Goal: Information Seeking & Learning: Learn about a topic

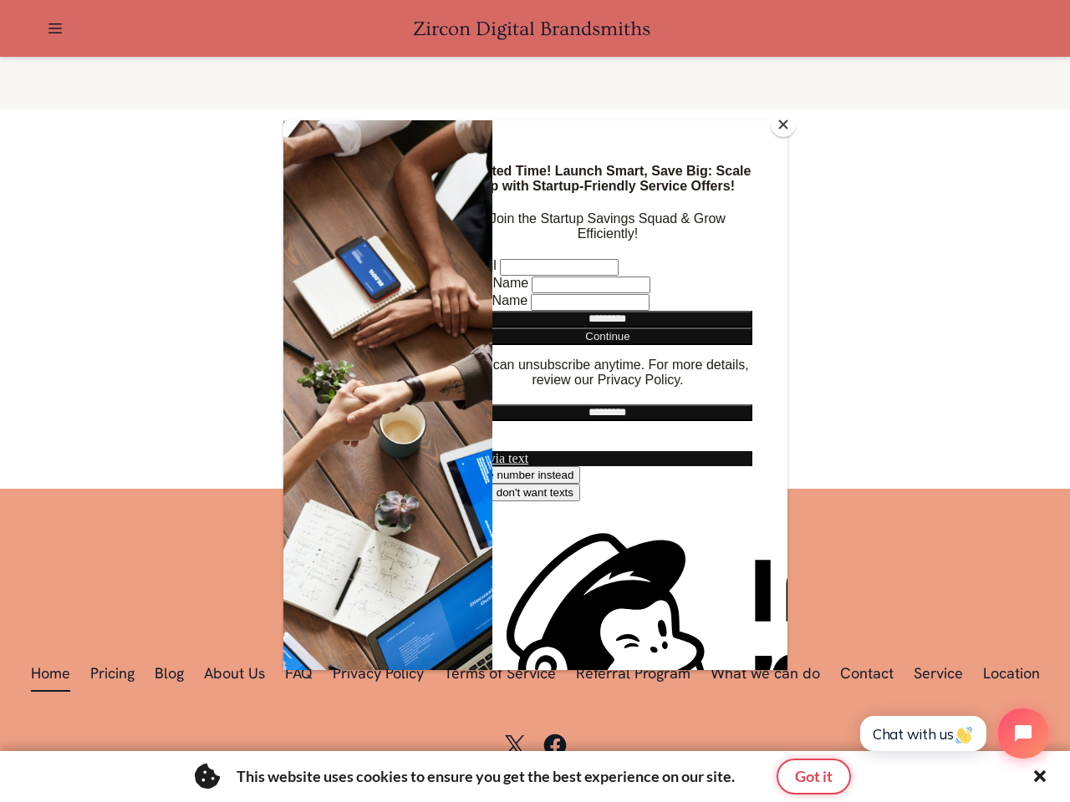
scroll to position [0, 2687]
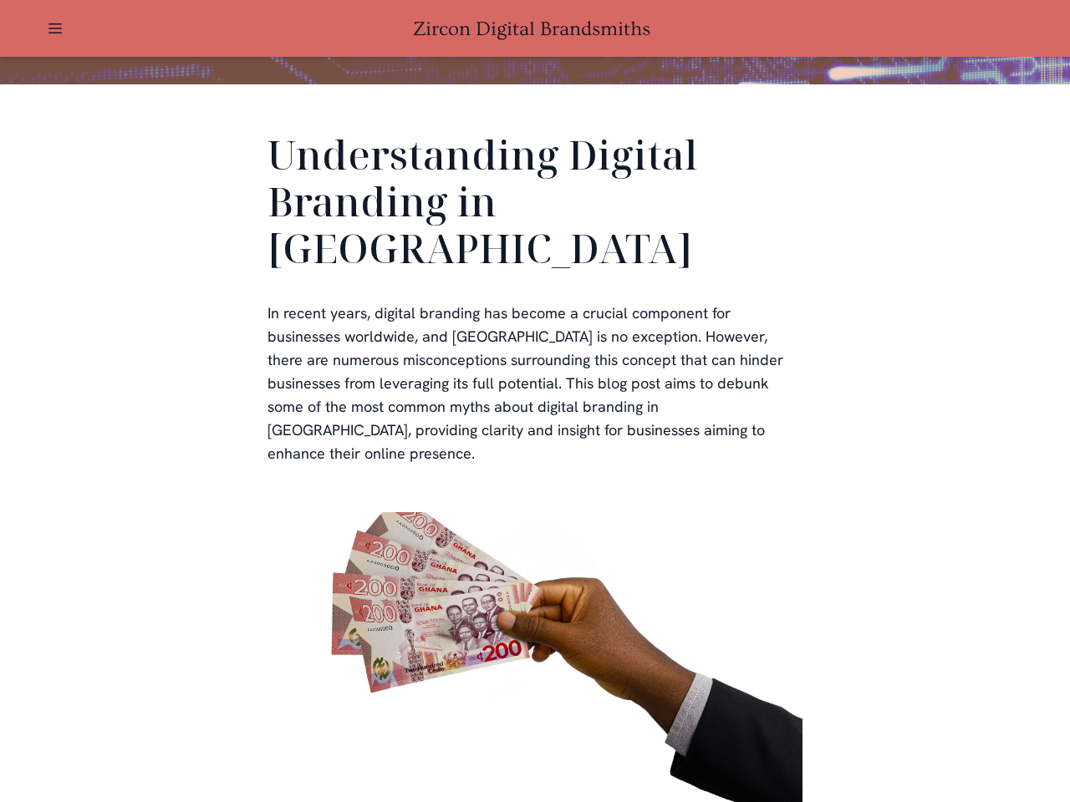
scroll to position [502, 0]
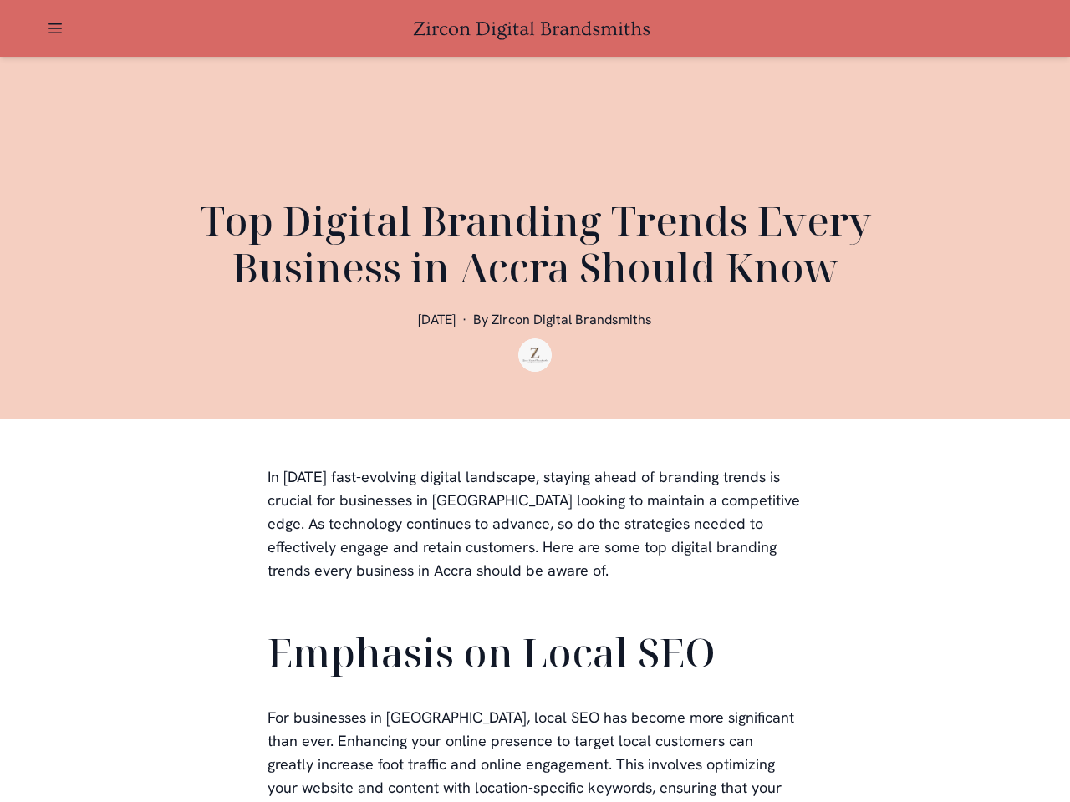
scroll to position [502, 0]
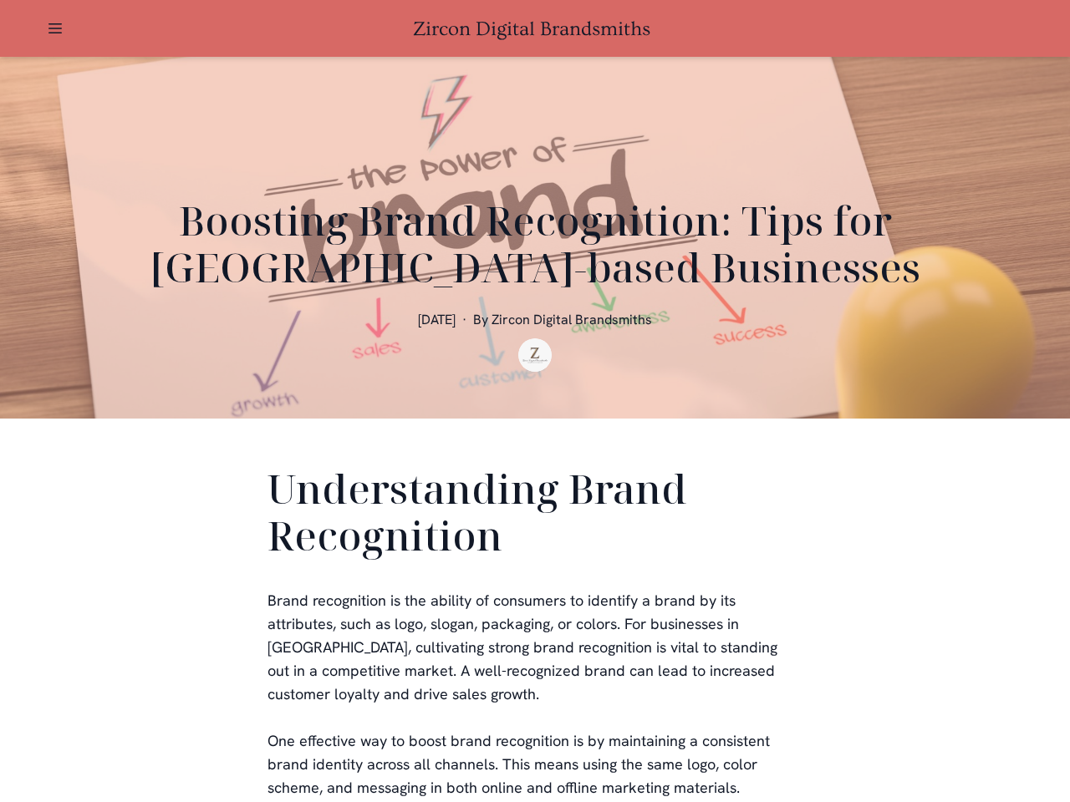
scroll to position [334, 0]
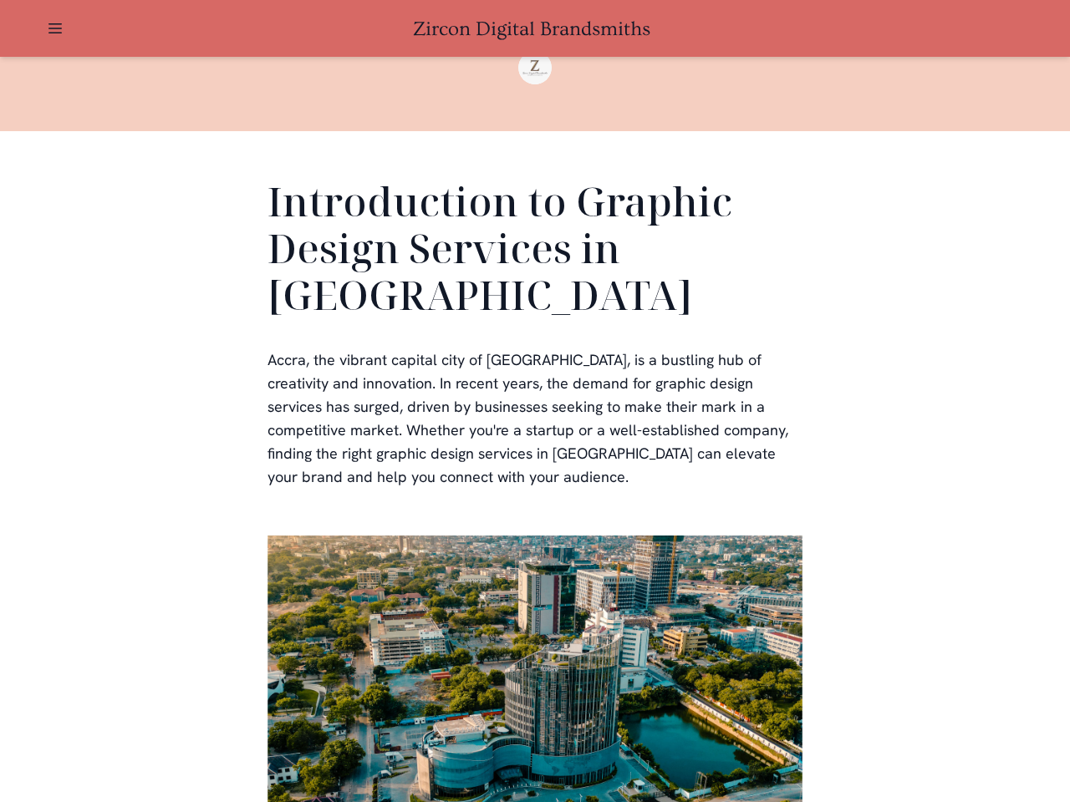
scroll to position [502, 0]
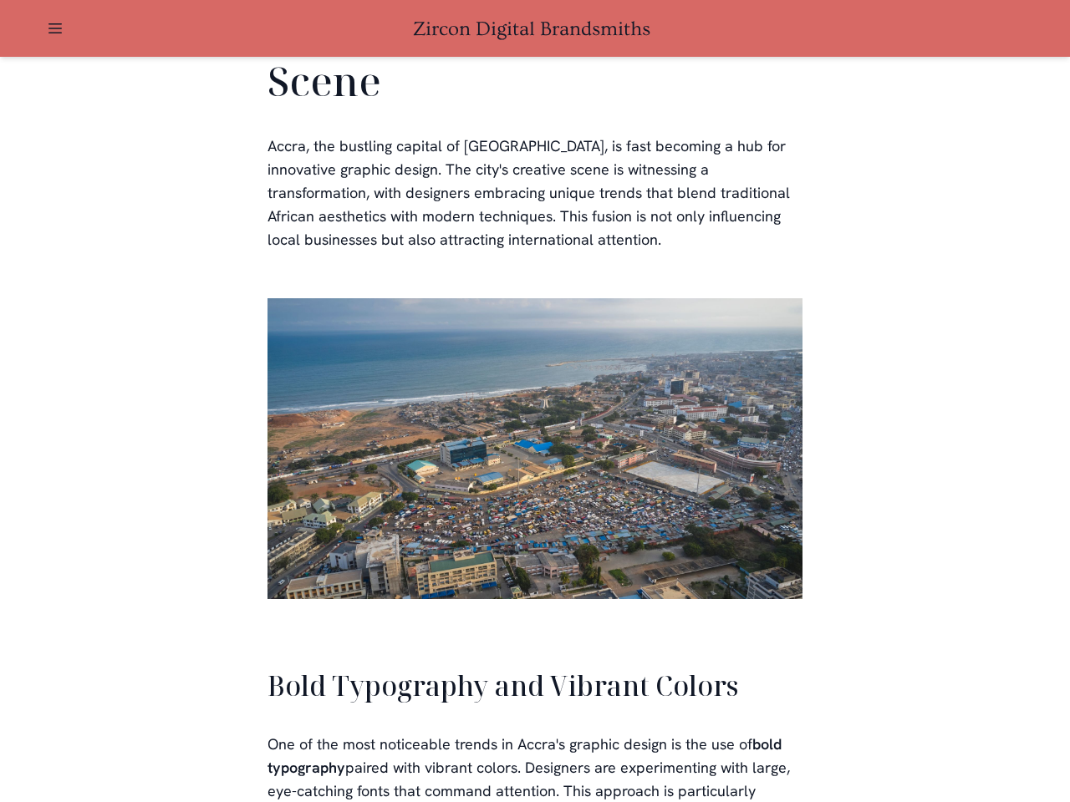
scroll to position [3785, 0]
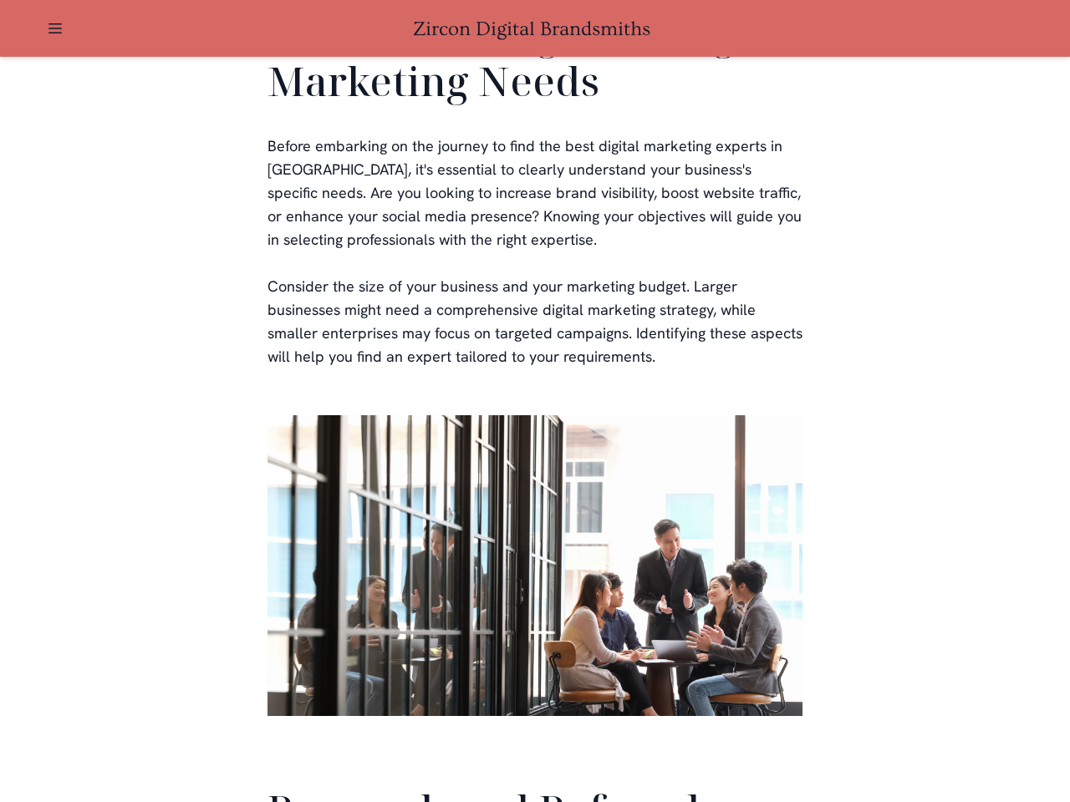
scroll to position [3979, 0]
